Goal: Task Accomplishment & Management: Use online tool/utility

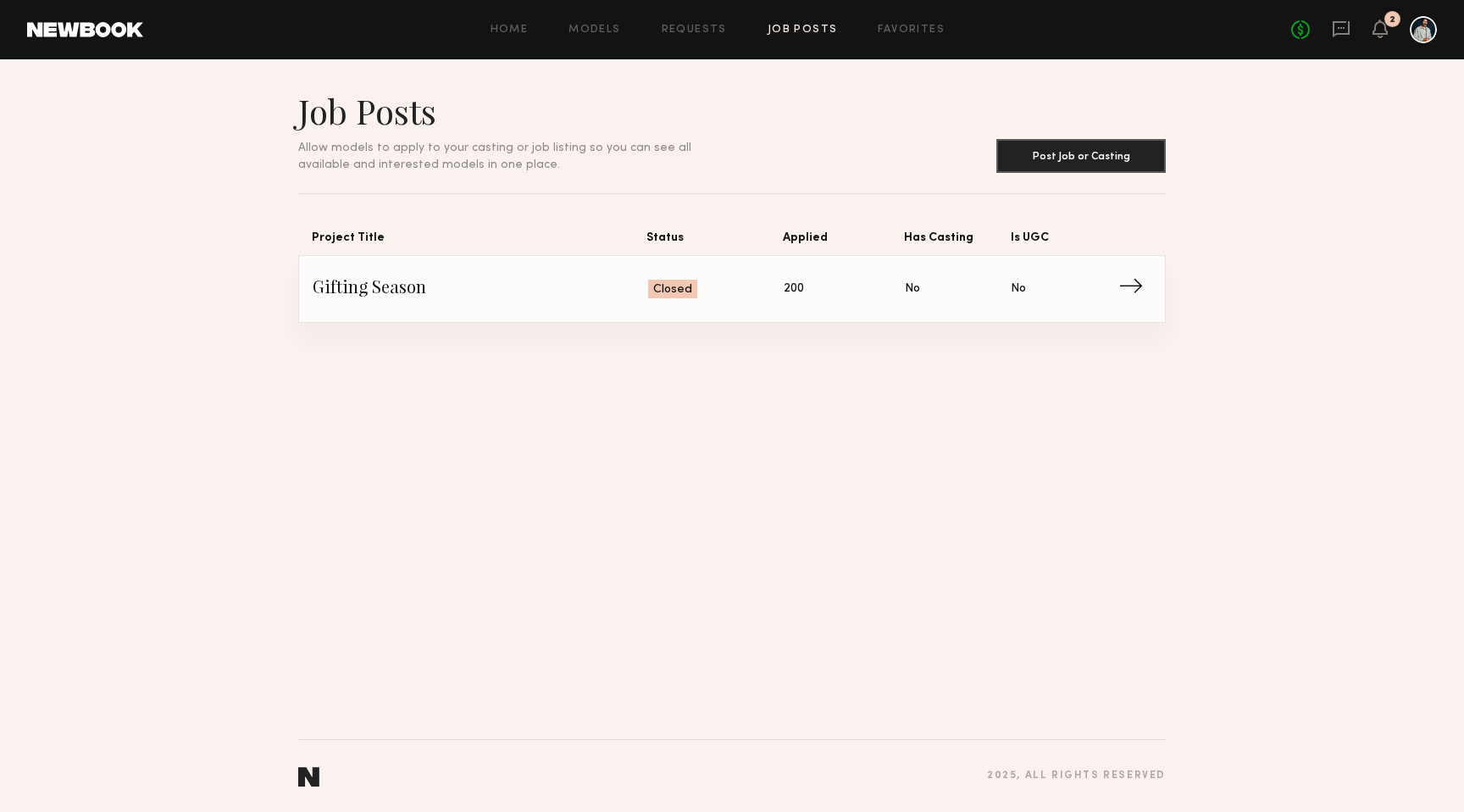
click at [1124, 287] on span "→" at bounding box center [1135, 289] width 35 height 26
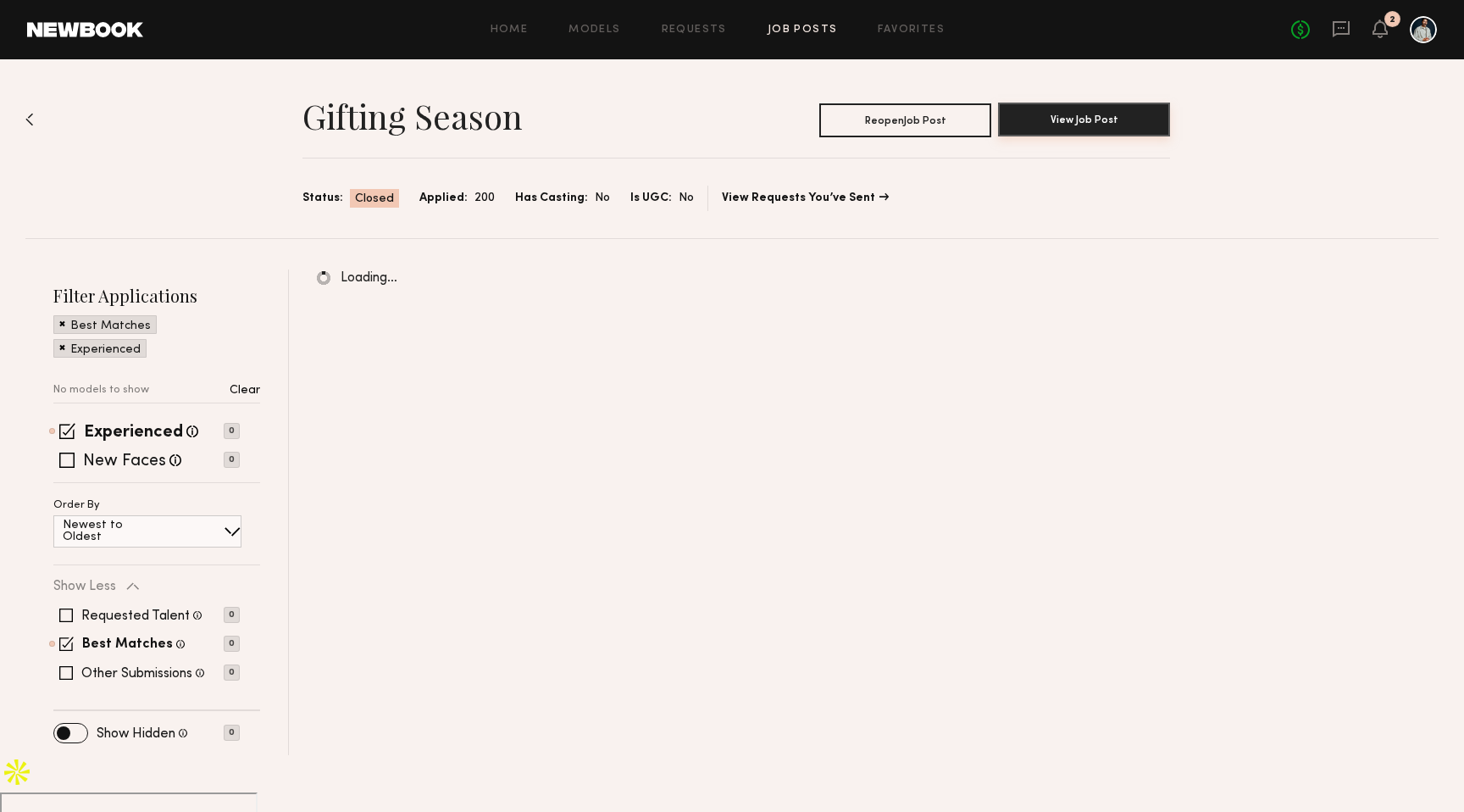
click at [1071, 117] on button "View Job Post" at bounding box center [1084, 120] width 172 height 34
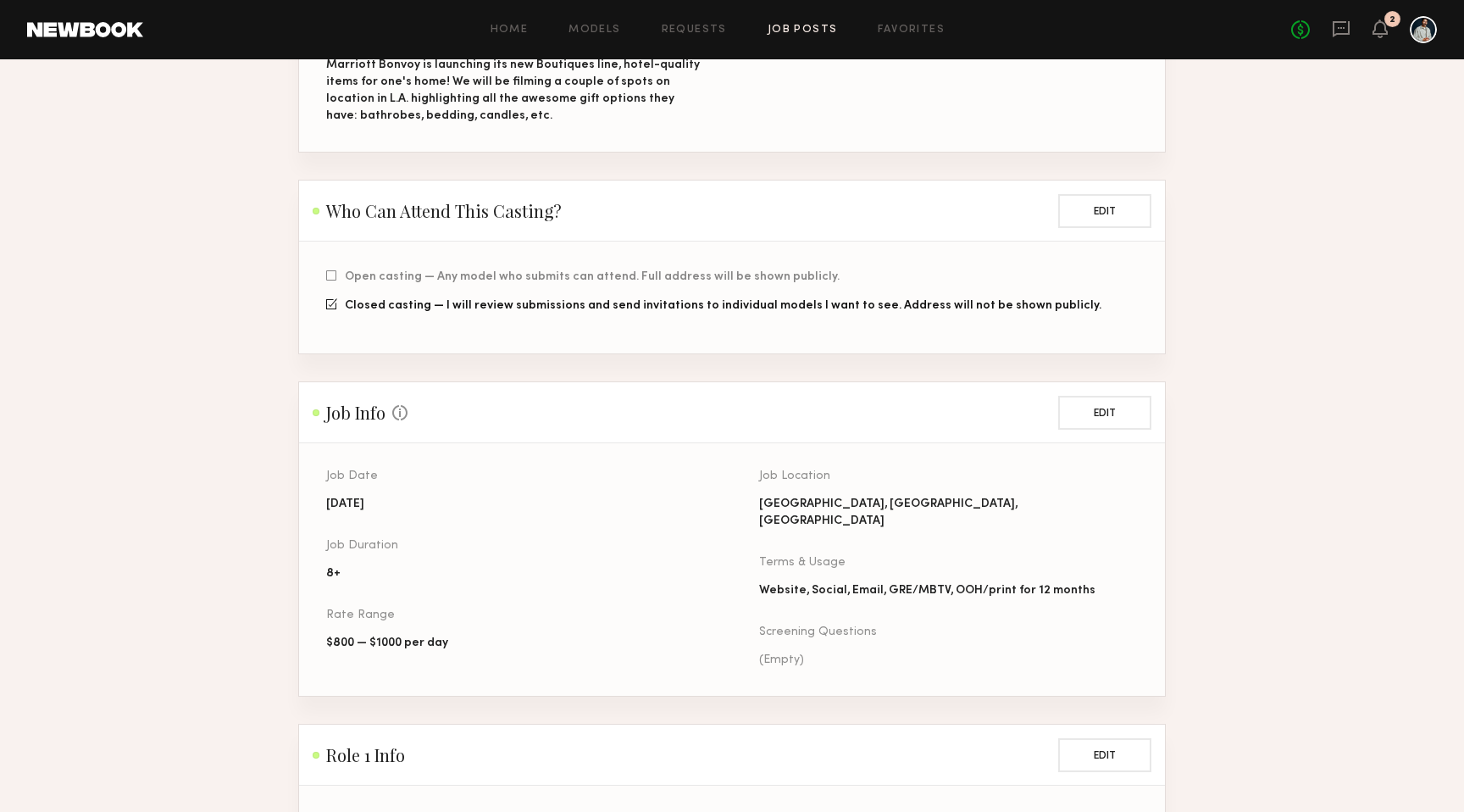
scroll to position [316, 0]
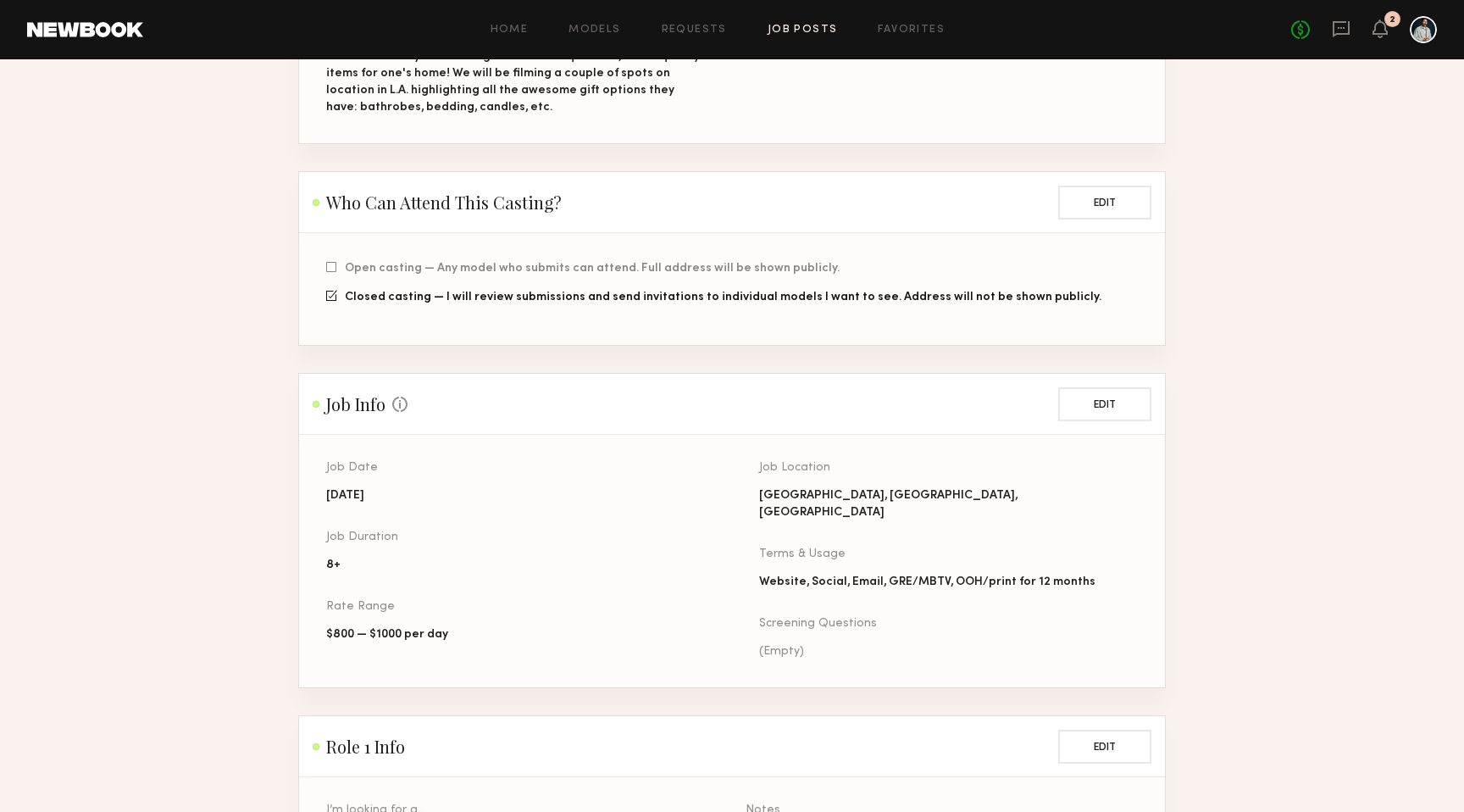
click at [834, 574] on div "Website, Social, Email, GRE/MBTV, OOH/print for 12 months" at bounding box center [949, 582] width 379 height 17
copy div "Website, Social, Email, GRE/MBTV, OOH/print for 12 months"
